Goal: Information Seeking & Learning: Learn about a topic

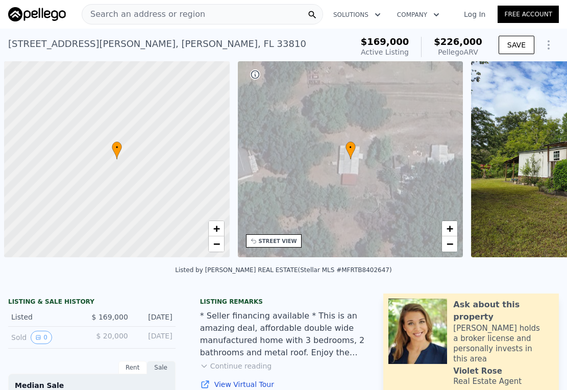
scroll to position [0, 4]
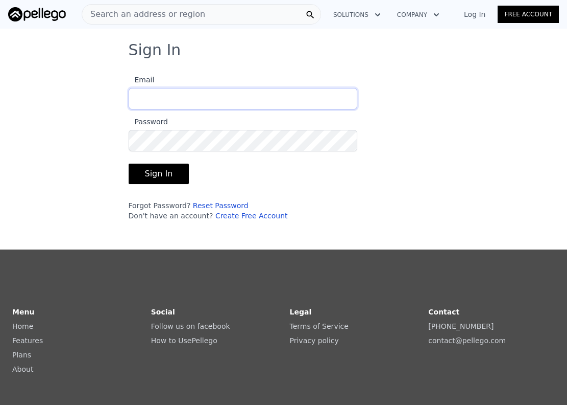
type input "[EMAIL_ADDRESS][DOMAIN_NAME]"
click at [161, 173] on button "Sign In" at bounding box center [159, 173] width 61 height 20
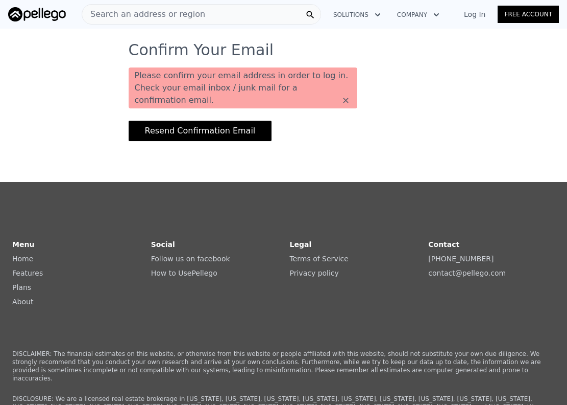
click at [193, 129] on button "Resend Confirmation Email" at bounding box center [201, 131] width 144 height 20
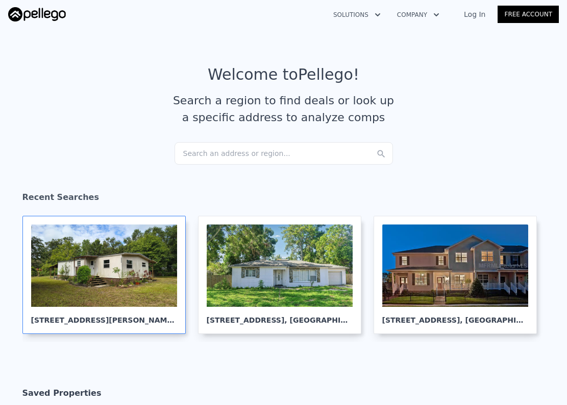
click at [94, 261] on div at bounding box center [104, 265] width 146 height 82
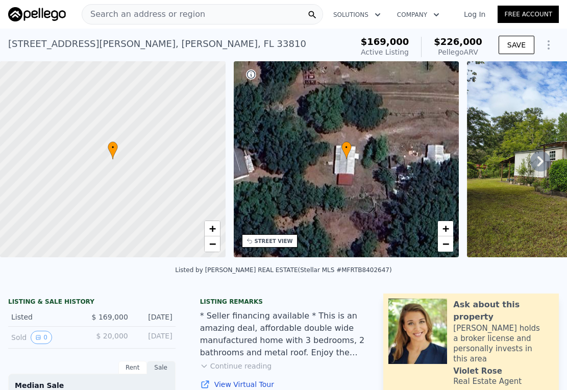
click at [164, 14] on span "Search an address or region" at bounding box center [143, 14] width 123 height 12
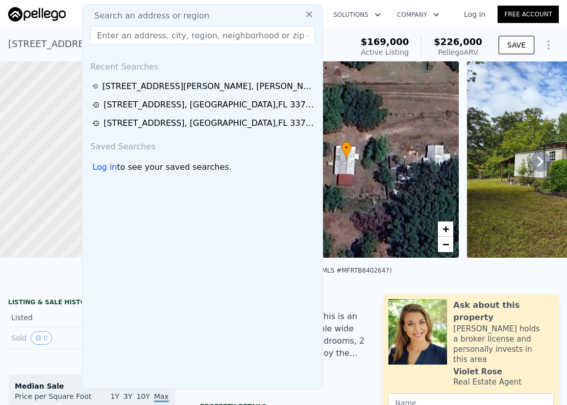
click at [130, 38] on input "text" at bounding box center [202, 35] width 224 height 18
paste input "[STREET_ADDRESS]"
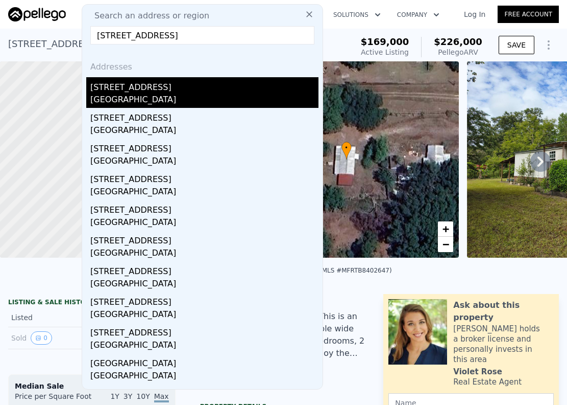
type input "[STREET_ADDRESS]"
click at [127, 99] on div "[GEOGRAPHIC_DATA]" at bounding box center [204, 100] width 228 height 14
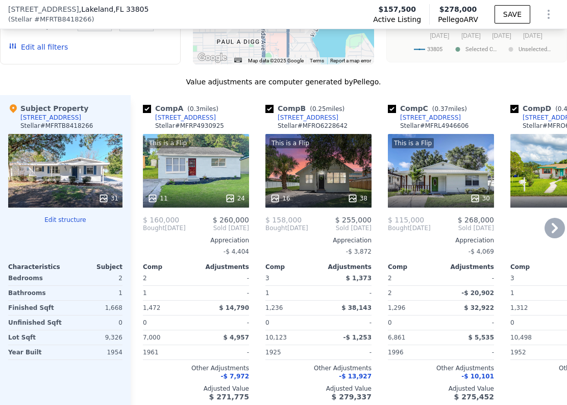
scroll to position [1143, 0]
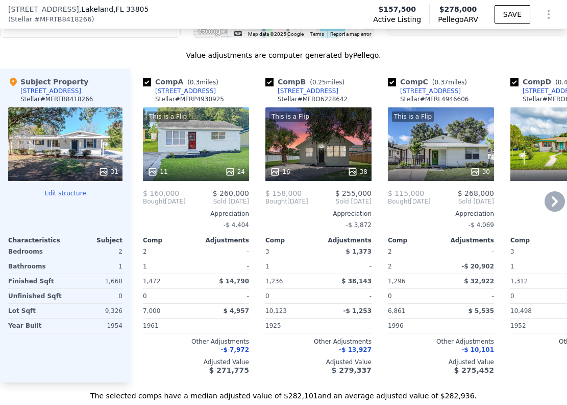
click at [545, 205] on icon at bounding box center [555, 201] width 20 height 20
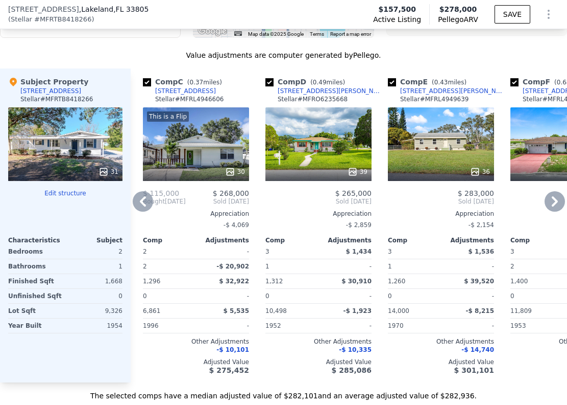
click at [552, 206] on icon at bounding box center [555, 201] width 6 height 10
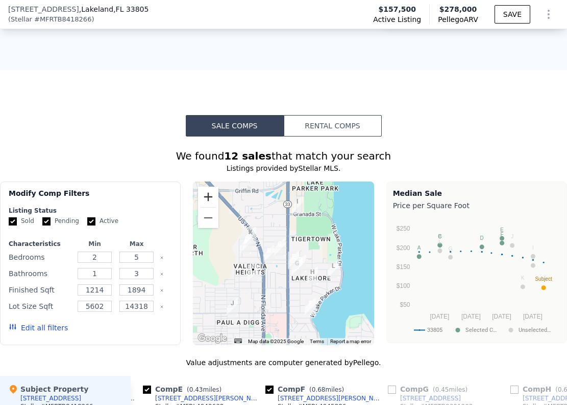
scroll to position [814, 0]
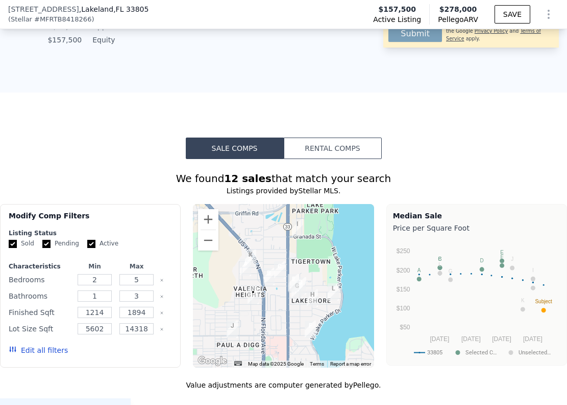
click at [345, 153] on button "Rental Comps" at bounding box center [333, 147] width 98 height 21
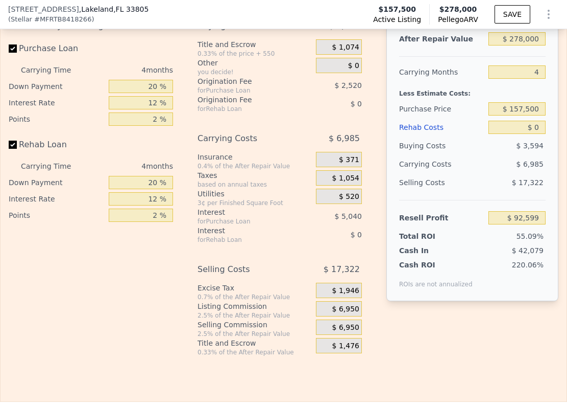
scroll to position [1398, 0]
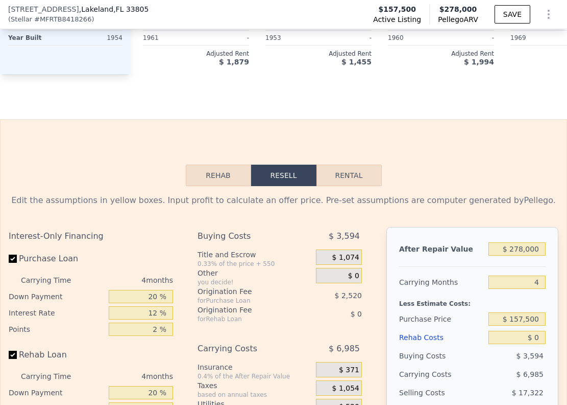
click at [339, 186] on button "Rental" at bounding box center [349, 174] width 65 height 21
select select "30"
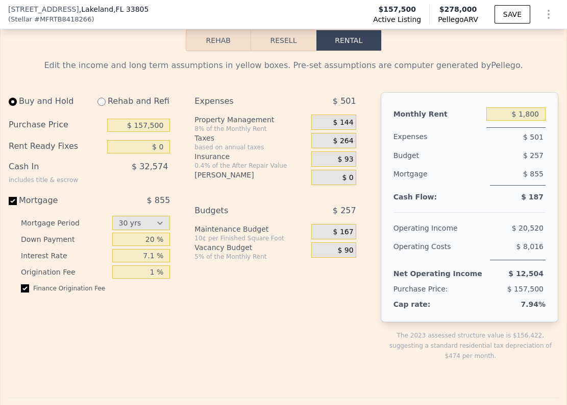
scroll to position [1455, 0]
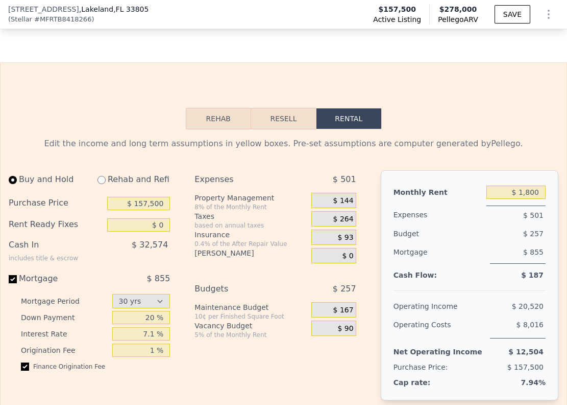
click at [223, 129] on button "Rehab" at bounding box center [218, 118] width 65 height 21
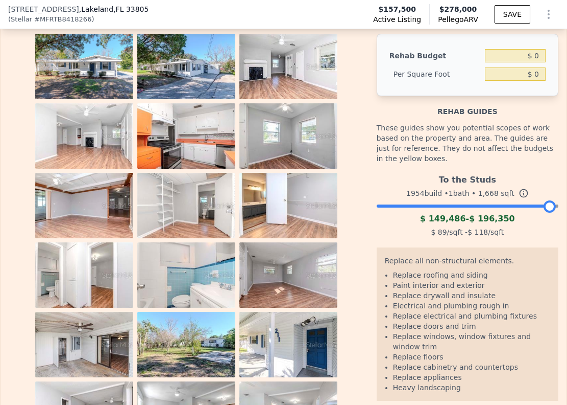
scroll to position [1585, 0]
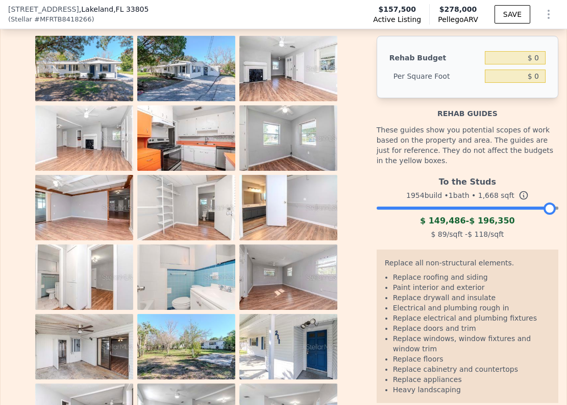
click at [162, 101] on img at bounding box center [186, 68] width 98 height 65
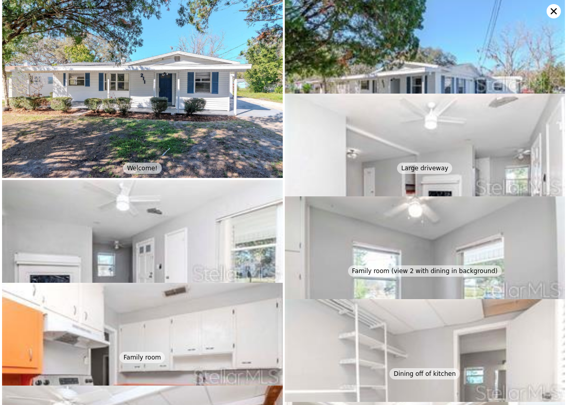
scroll to position [0, 0]
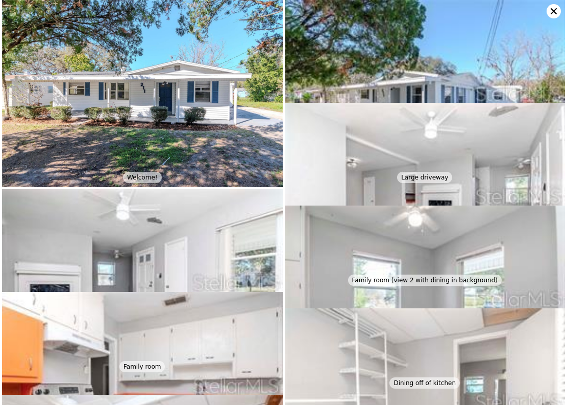
click at [364, 162] on img at bounding box center [425, 196] width 281 height 187
click at [333, 90] on img at bounding box center [425, 93] width 281 height 187
click at [364, 168] on img at bounding box center [425, 196] width 281 height 187
click at [428, 176] on div "Large driveway" at bounding box center [424, 177] width 55 height 11
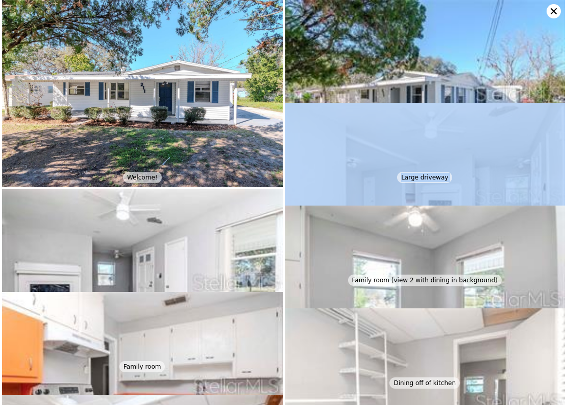
click at [428, 176] on div "Large driveway" at bounding box center [424, 177] width 55 height 11
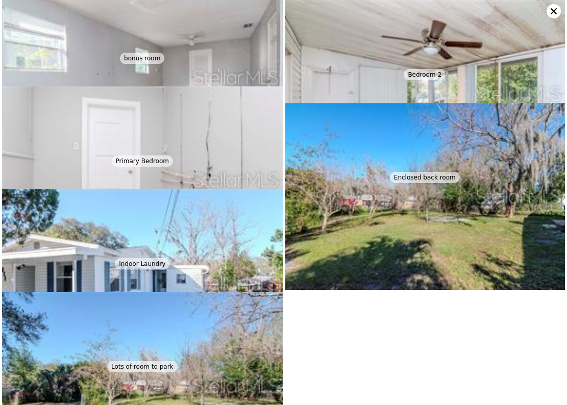
scroll to position [1404, 0]
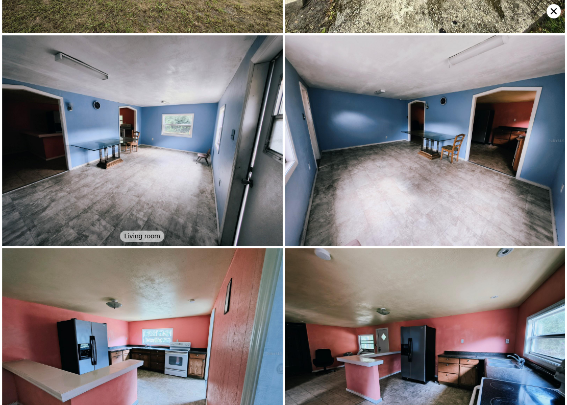
type input "0"
type input "5"
type input "0"
type input "924"
type input "2100"
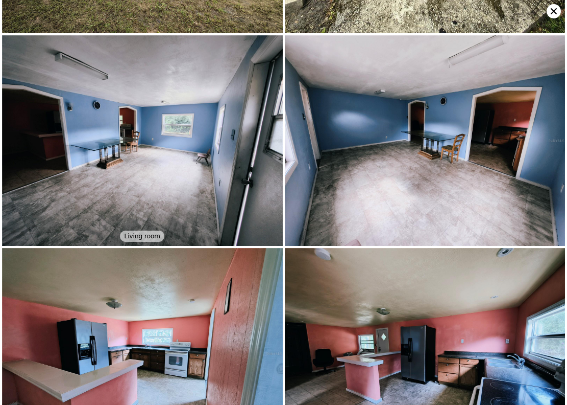
type input "5497"
type input "52102"
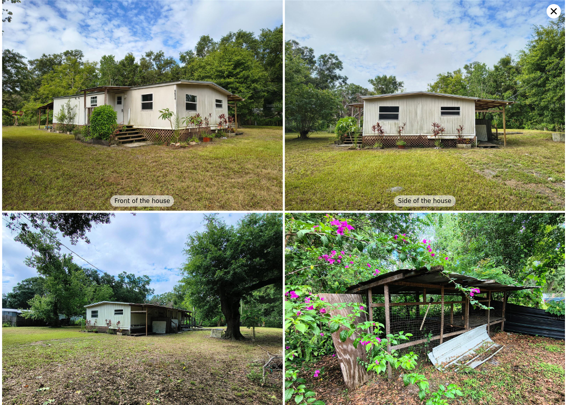
click at [552, 12] on icon at bounding box center [554, 11] width 14 height 14
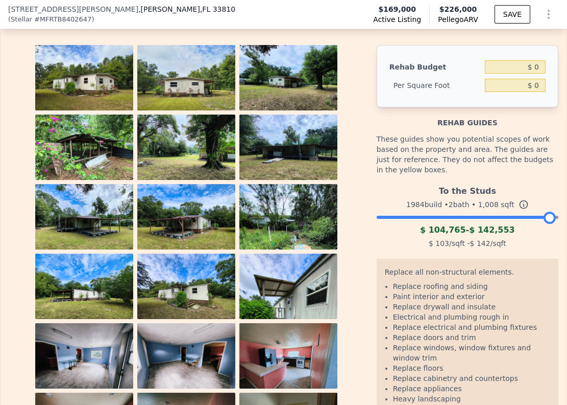
scroll to position [1655, 0]
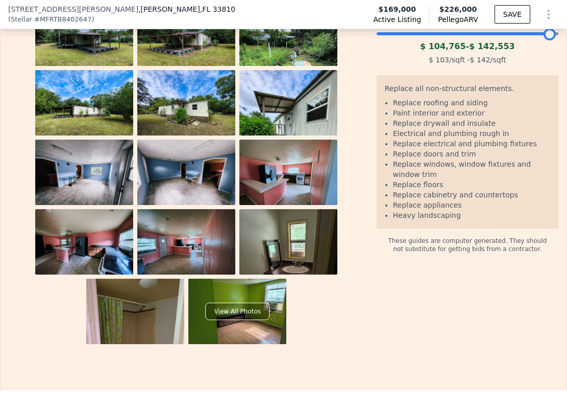
click at [88, 178] on img at bounding box center [84, 176] width 98 height 74
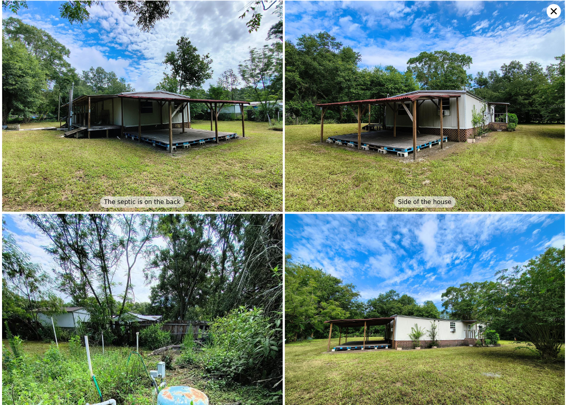
scroll to position [629, 0]
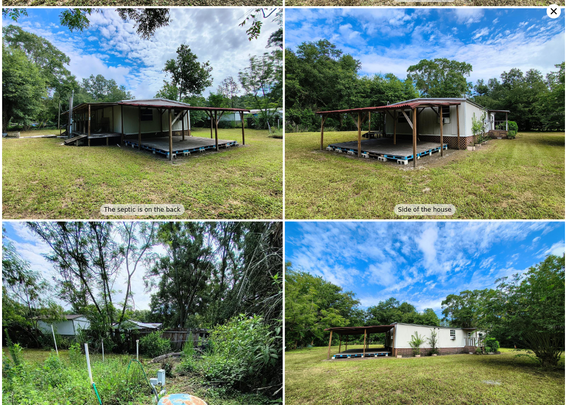
click at [100, 143] on img at bounding box center [142, 113] width 281 height 210
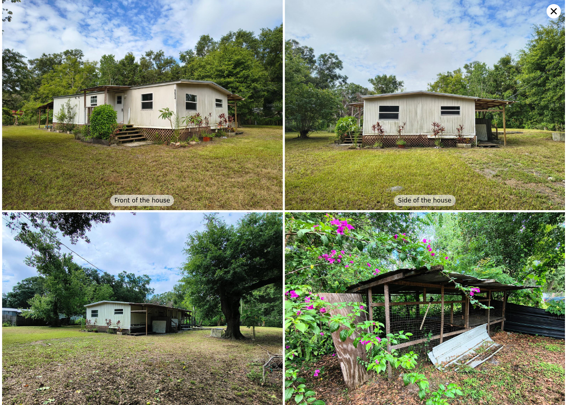
scroll to position [0, 0]
